Goal: Task Accomplishment & Management: Manage account settings

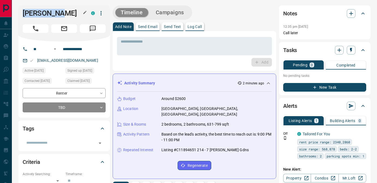
drag, startPoint x: 23, startPoint y: 13, endPoint x: 65, endPoint y: 13, distance: 41.5
click at [65, 13] on h1 "[PERSON_NAME]" at bounding box center [53, 13] width 60 height 9
copy h1 "[PERSON_NAME]"
click at [83, 48] on input "**********" at bounding box center [82, 49] width 42 height 9
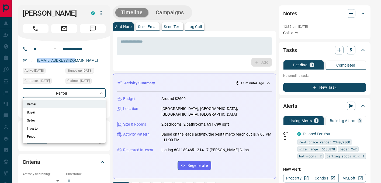
click at [47, 110] on li "Buyer" at bounding box center [64, 112] width 83 height 8
type input "**********"
click at [195, 26] on div at bounding box center [190, 91] width 381 height 183
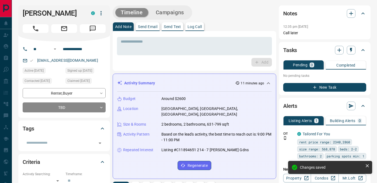
click at [193, 26] on p "Log Call" at bounding box center [195, 27] width 14 height 4
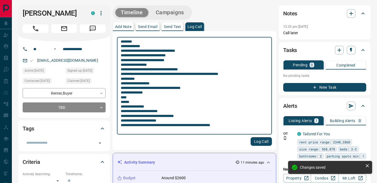
type textarea "**********"
click at [260, 142] on button "Log Call" at bounding box center [261, 141] width 21 height 9
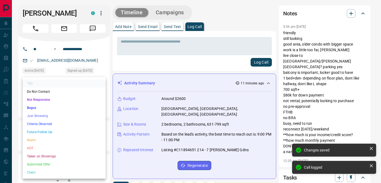
click at [45, 140] on li "Warm" at bounding box center [64, 140] width 83 height 8
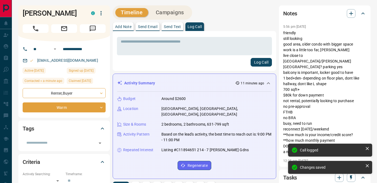
type input "*"
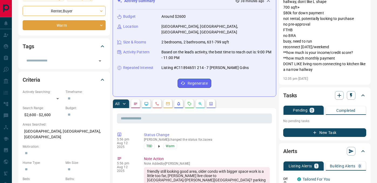
scroll to position [84, 0]
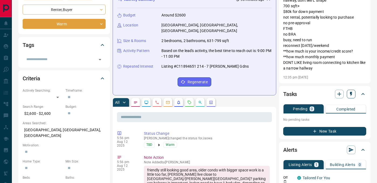
click at [351, 94] on icon "button" at bounding box center [351, 94] width 2 height 5
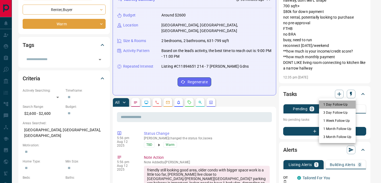
click at [333, 105] on li "1 Day Follow-Up" at bounding box center [337, 105] width 37 height 8
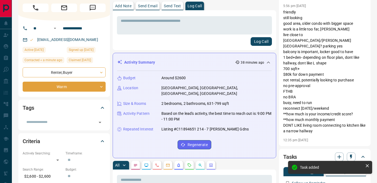
scroll to position [0, 0]
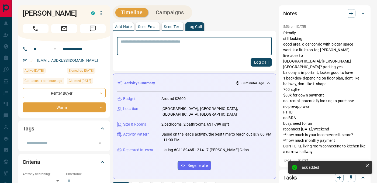
click at [183, 49] on textarea at bounding box center [195, 46] width 148 height 14
click at [126, 25] on p "Add Note" at bounding box center [123, 27] width 16 height 4
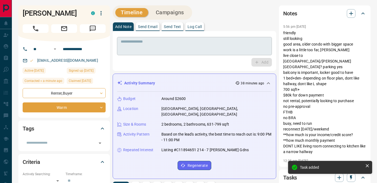
click at [128, 41] on textarea at bounding box center [195, 46] width 148 height 14
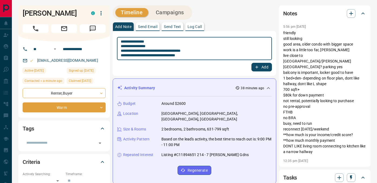
type textarea "**********"
click at [257, 66] on icon "button" at bounding box center [257, 67] width 5 height 5
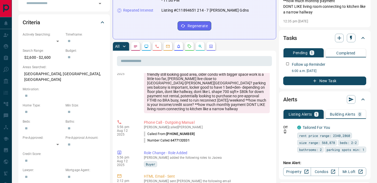
scroll to position [70, 0]
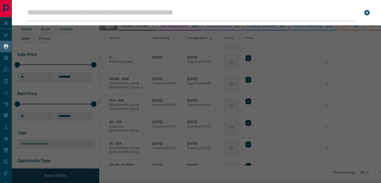
scroll to position [131, 275]
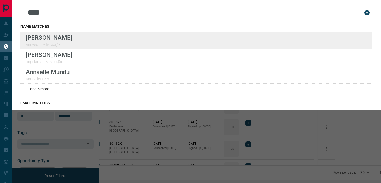
type input "****"
click at [0, 0] on div "Lead Transfers Claim Leads My Leads Tasks Opportunities Deals Campaigns Automat…" at bounding box center [190, 88] width 381 height 176
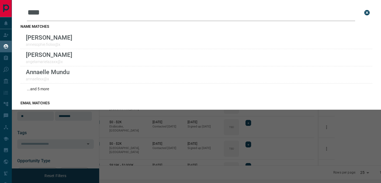
click at [365, 12] on icon "close search bar" at bounding box center [367, 12] width 5 height 5
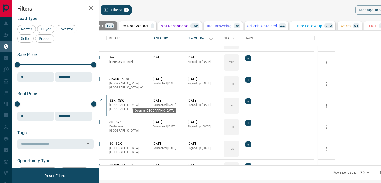
click at [103, 101] on icon "Open in New Tab" at bounding box center [100, 100] width 4 height 4
